Goal: Task Accomplishment & Management: Use online tool/utility

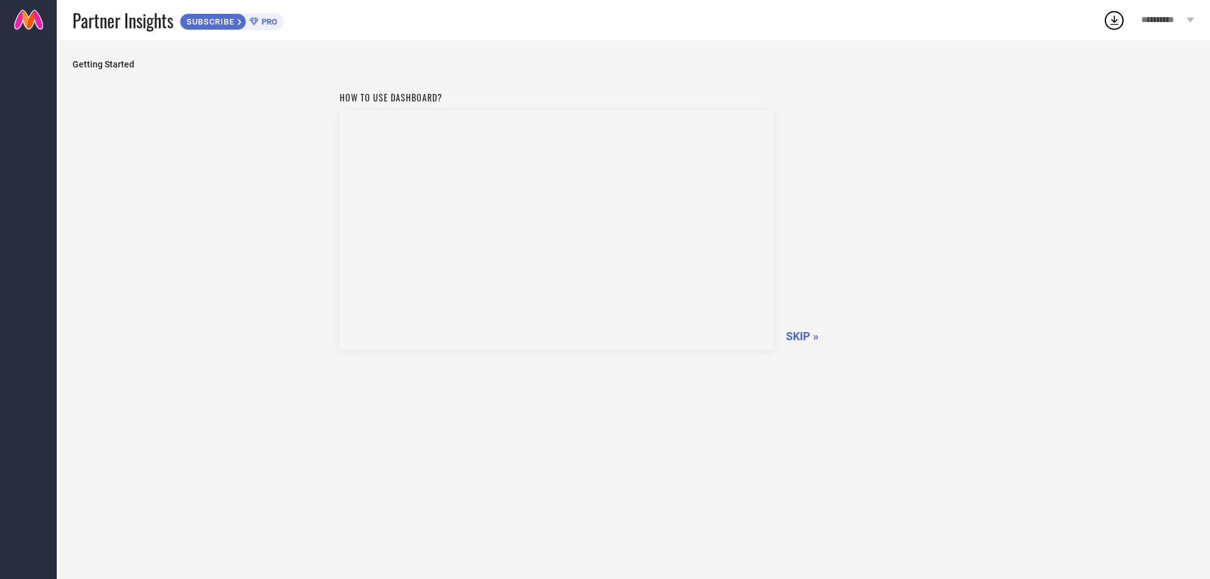
click at [796, 326] on div "How to use dashboard? SKIP »" at bounding box center [634, 218] width 588 height 267
click at [799, 330] on span "SKIP »" at bounding box center [802, 336] width 33 height 13
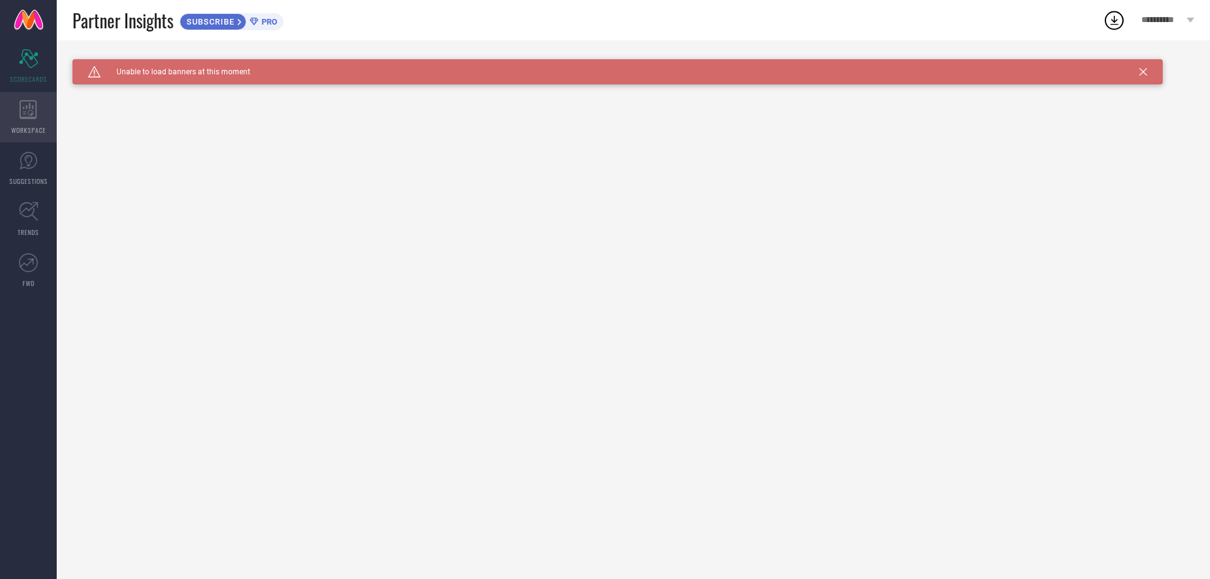
click at [33, 117] on icon at bounding box center [28, 109] width 17 height 19
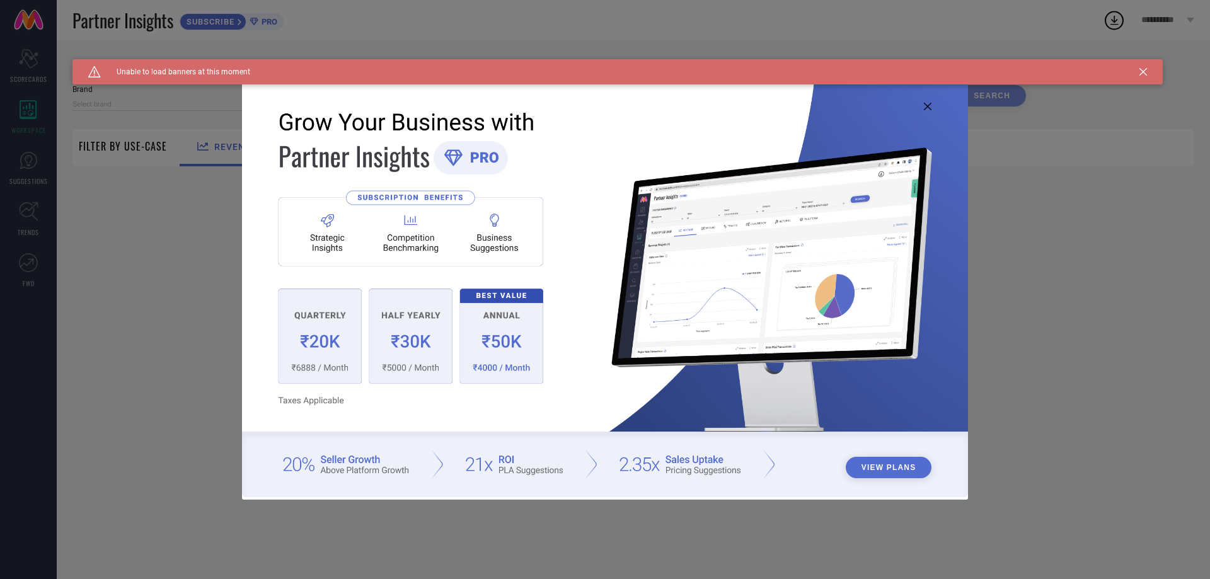
type input "1 STOP FASHION"
type input "All"
click at [926, 108] on icon at bounding box center [928, 107] width 8 height 8
